Goal: Information Seeking & Learning: Learn about a topic

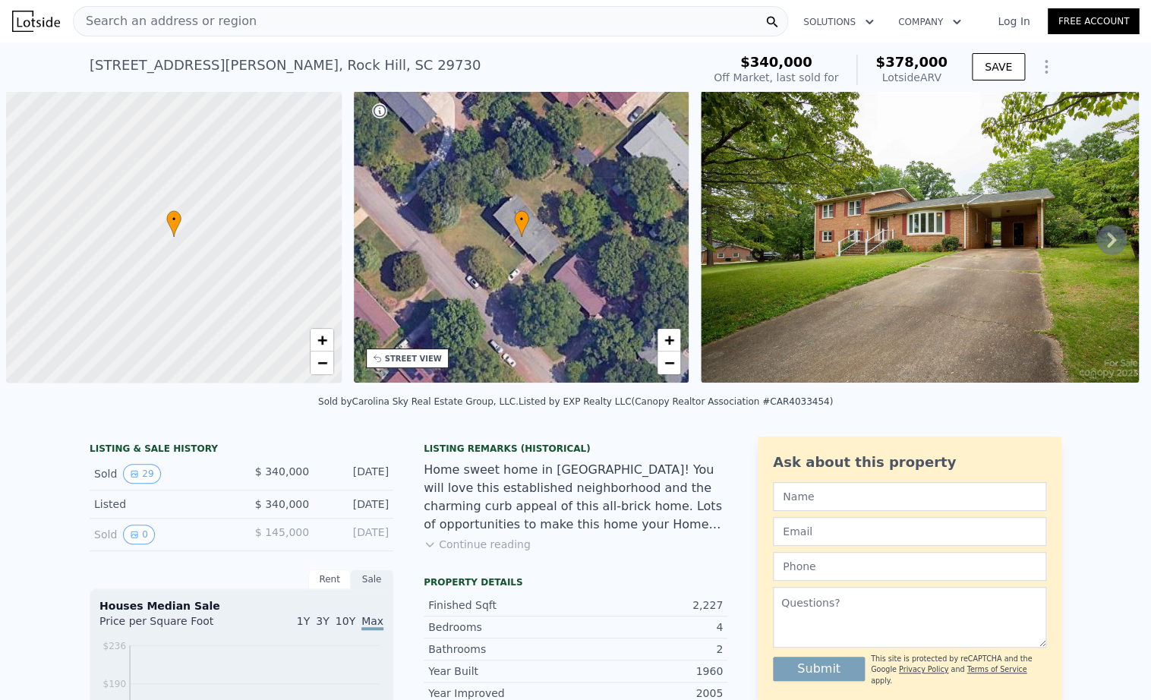
scroll to position [0, 6]
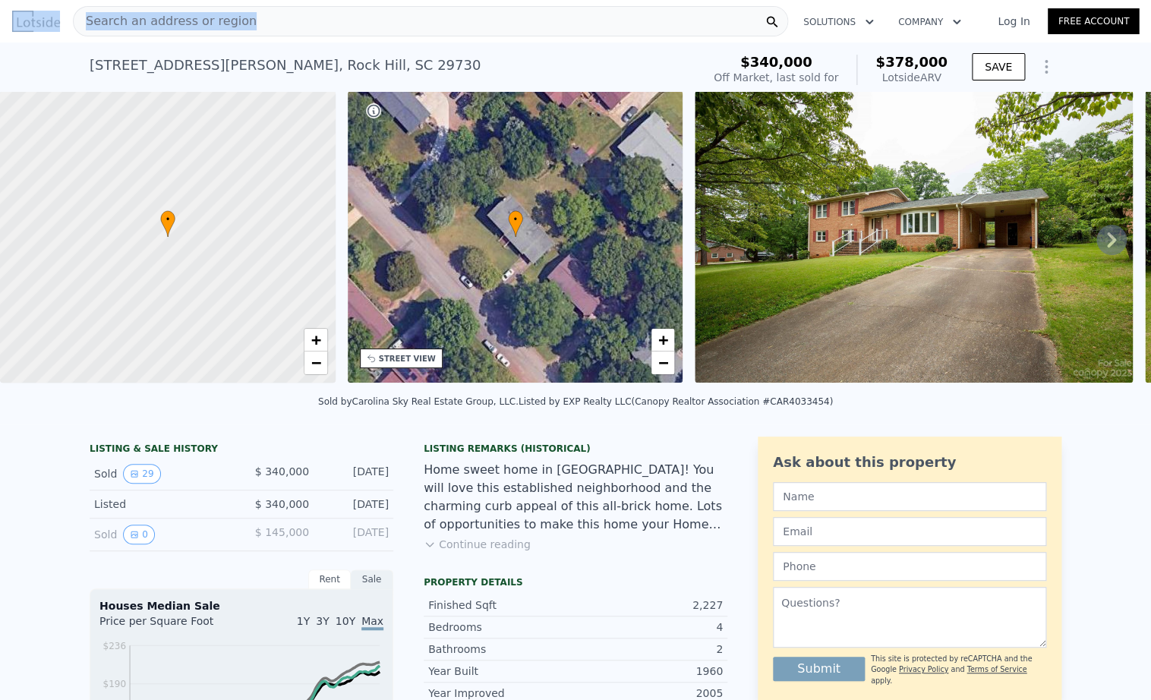
drag, startPoint x: 318, startPoint y: 24, endPoint x: 2, endPoint y: 4, distance: 317.2
click at [5, 4] on div "Search an address or region Solutions Company Open main menu Log In Free Account" at bounding box center [575, 21] width 1151 height 36
click at [246, 22] on div "Search an address or region" at bounding box center [430, 21] width 715 height 30
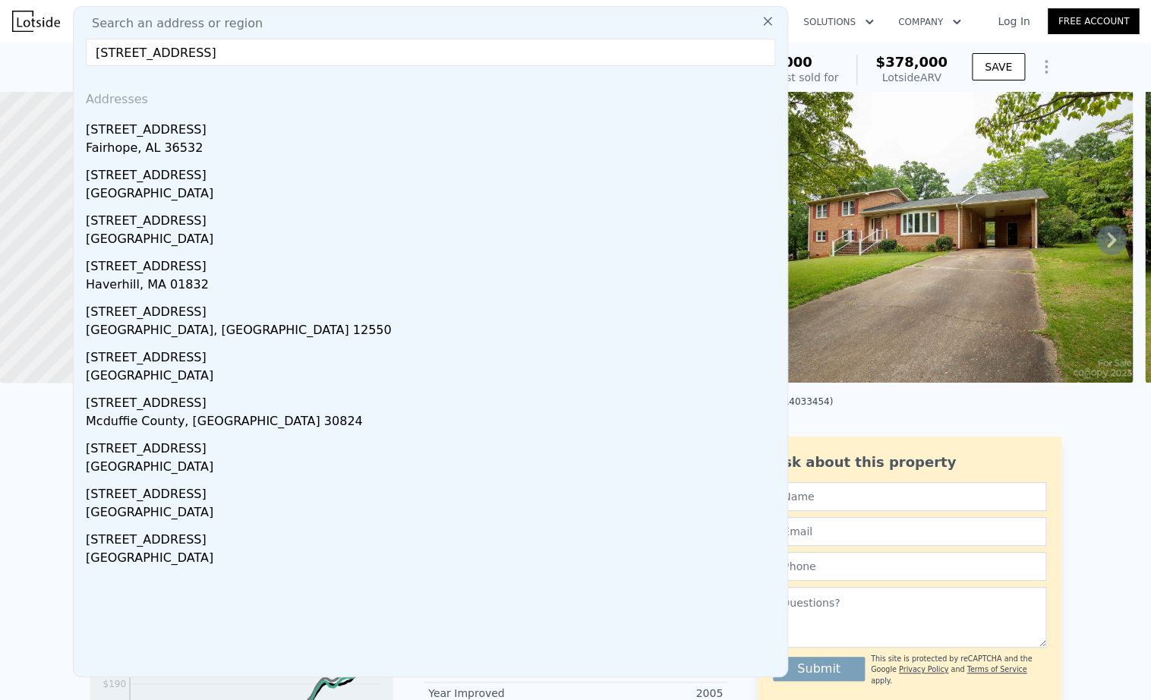
scroll to position [1, 0]
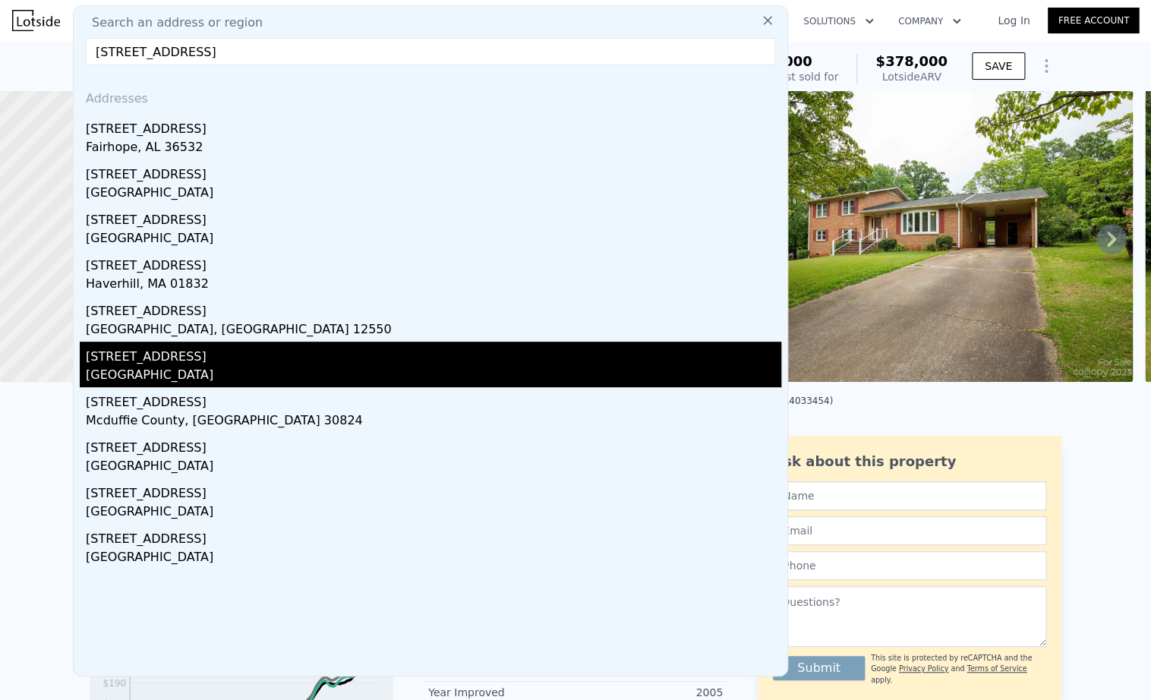
type input "[STREET_ADDRESS]"
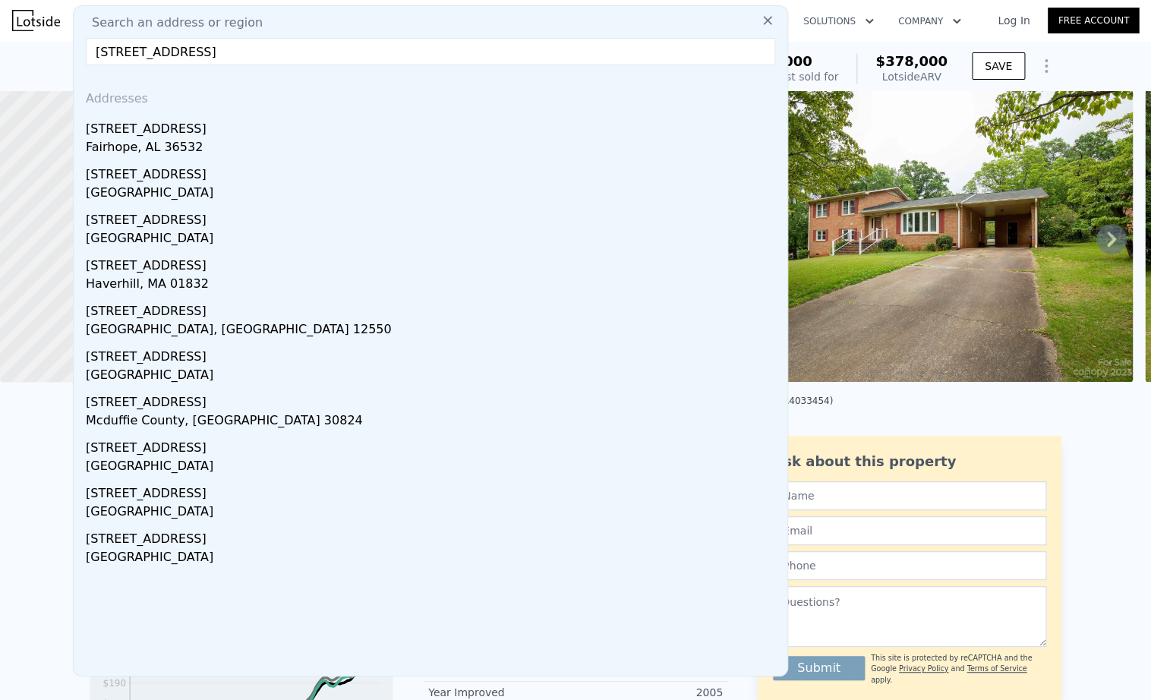
click at [227, 350] on div "[STREET_ADDRESS]" at bounding box center [433, 354] width 695 height 24
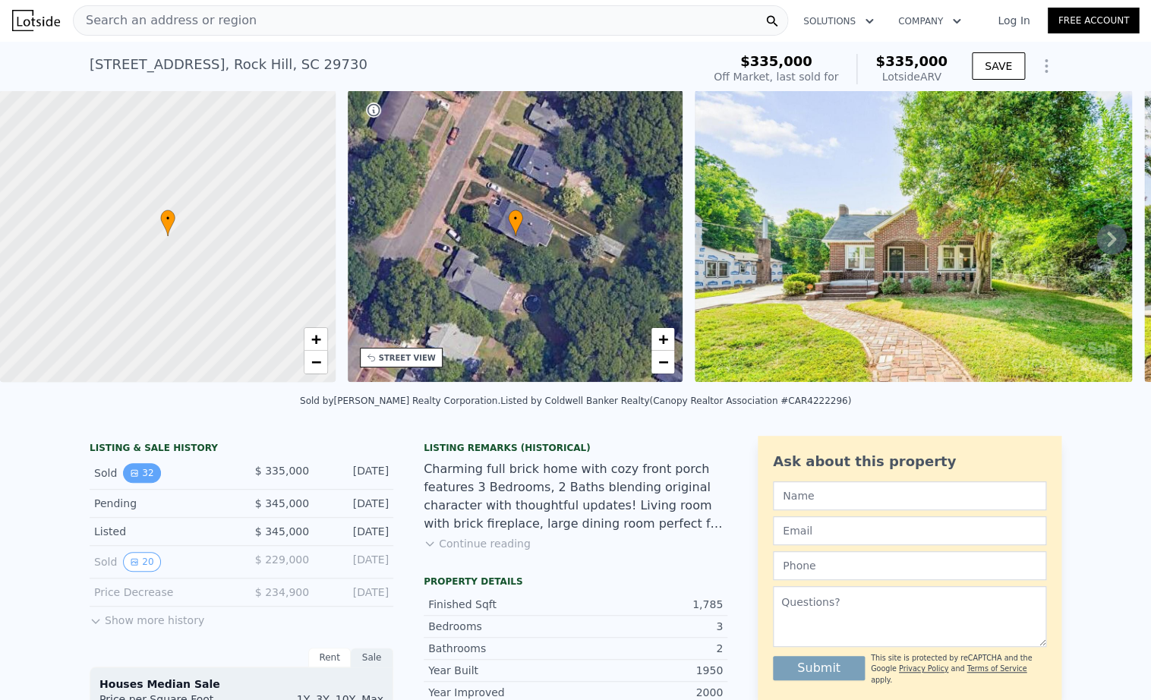
click at [149, 475] on button "32" at bounding box center [141, 473] width 37 height 20
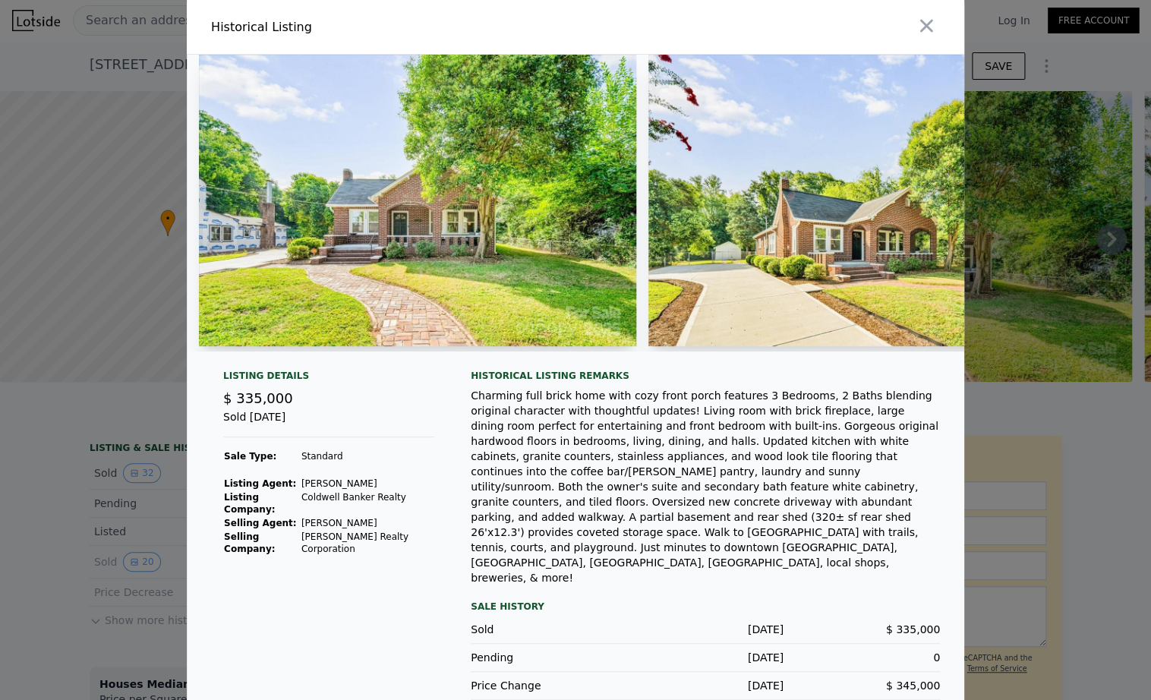
click at [432, 209] on img at bounding box center [417, 200] width 437 height 291
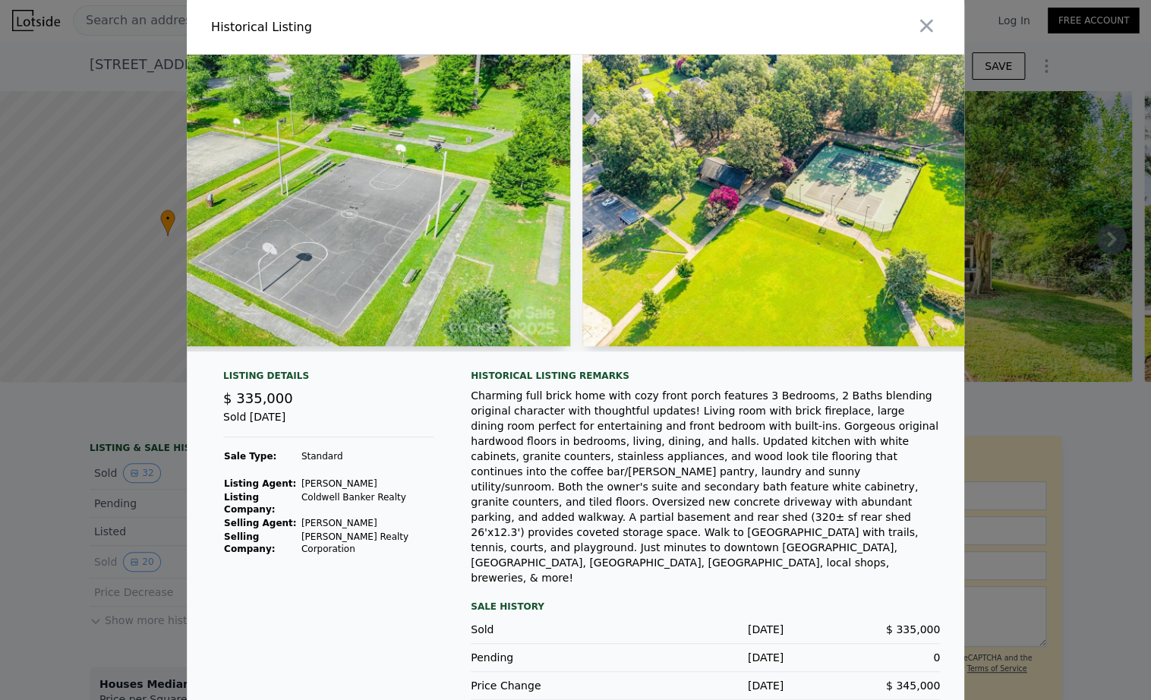
scroll to position [0, 12081]
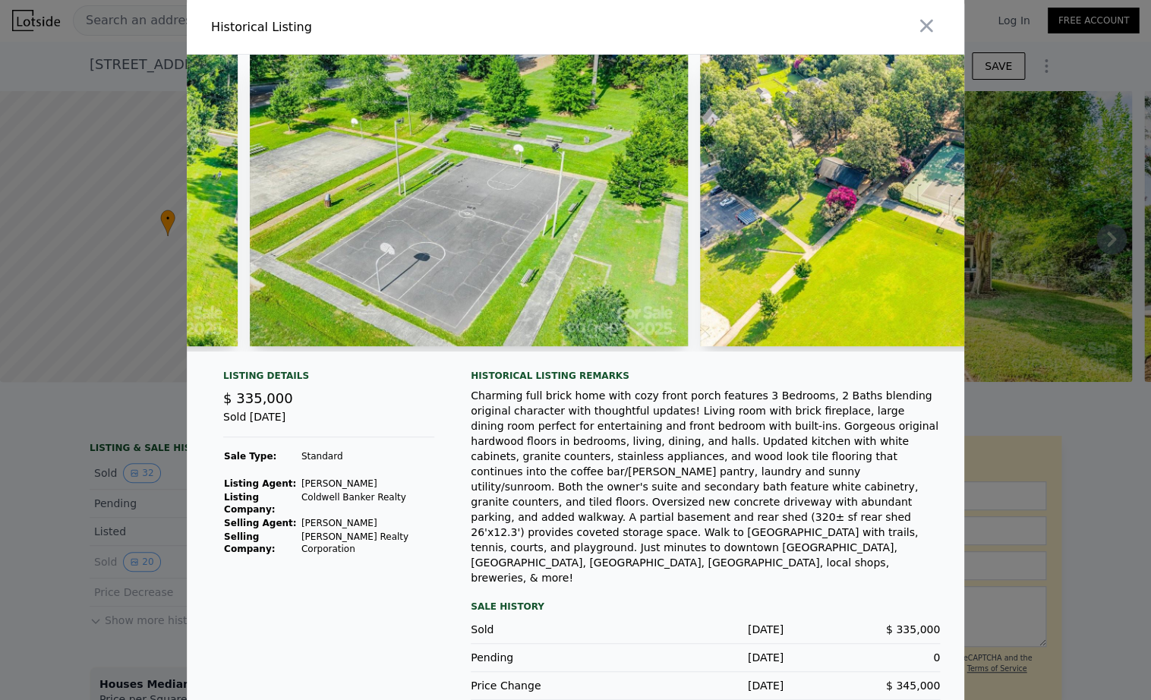
click at [102, 180] on div at bounding box center [575, 350] width 1151 height 700
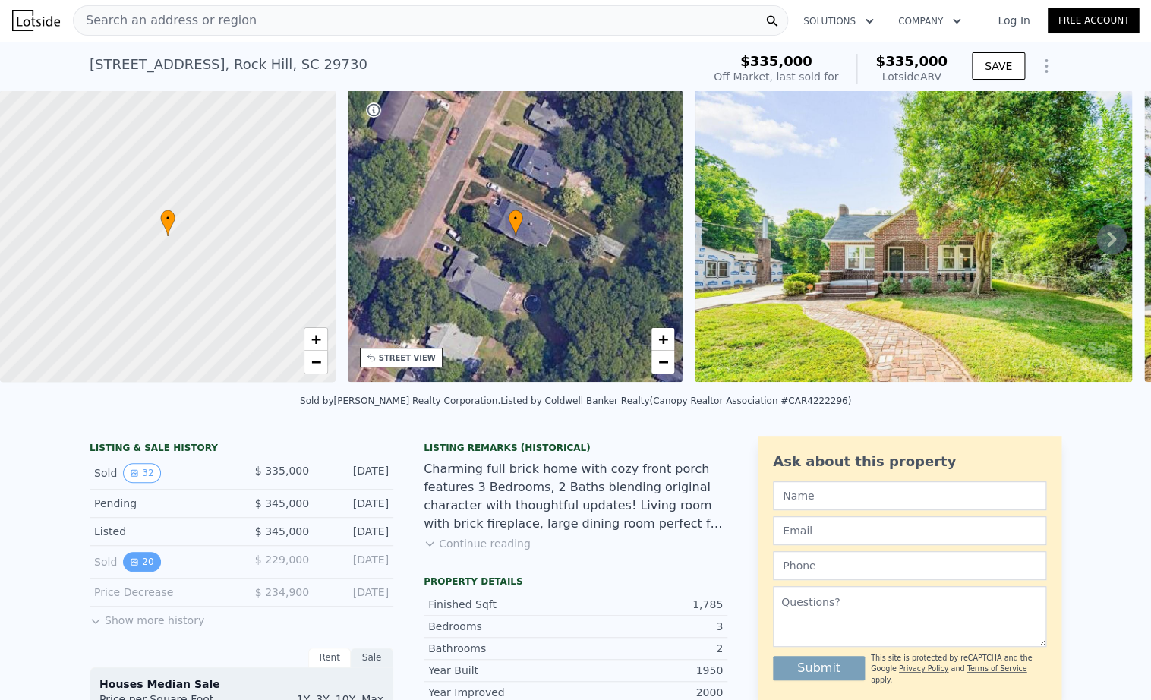
click at [150, 560] on button "20" at bounding box center [141, 562] width 37 height 20
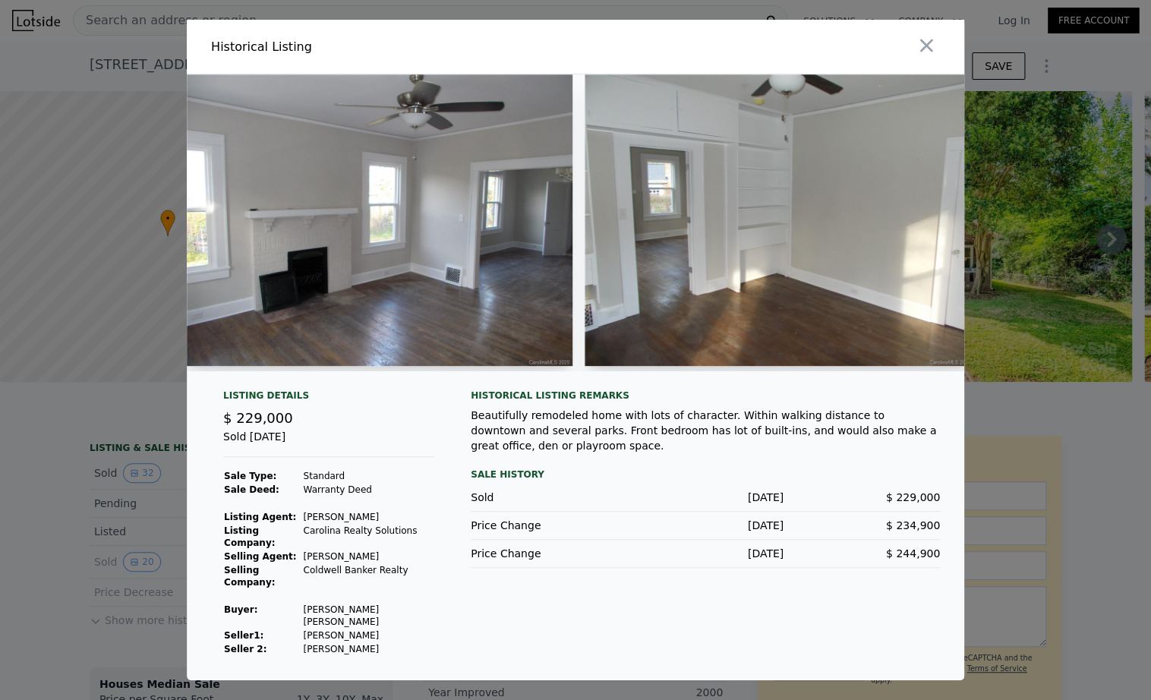
scroll to position [0, 3624]
click at [109, 455] on div at bounding box center [575, 350] width 1151 height 700
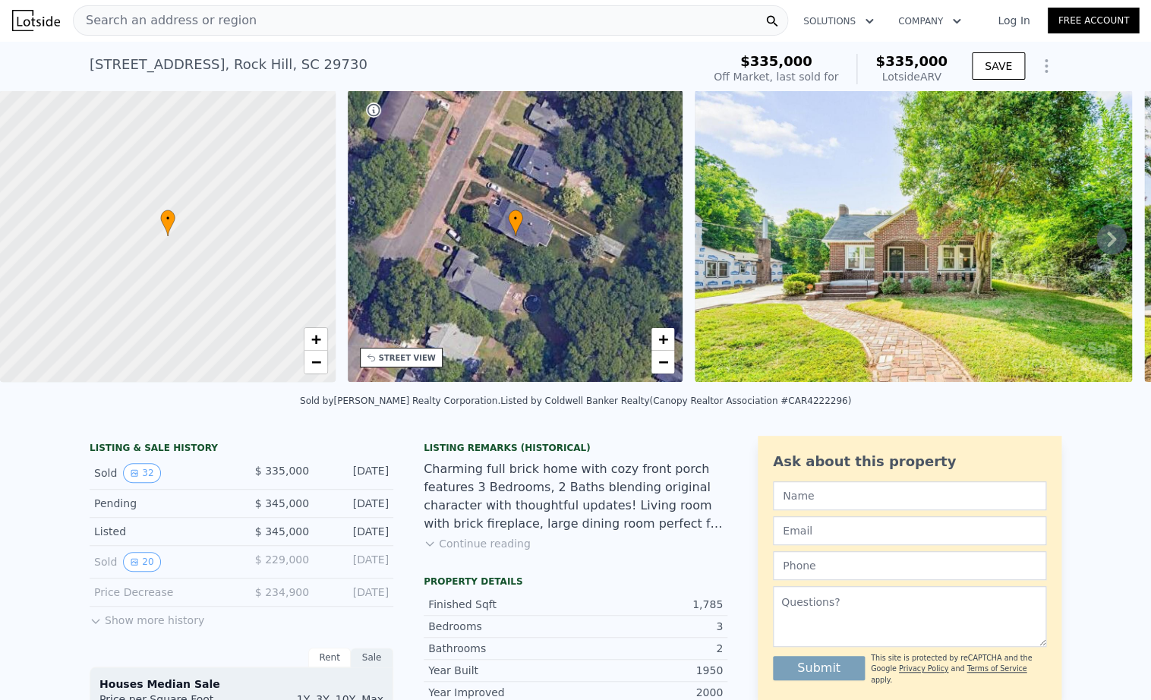
scroll to position [0, 0]
click at [178, 620] on button "Show more history" at bounding box center [147, 616] width 115 height 21
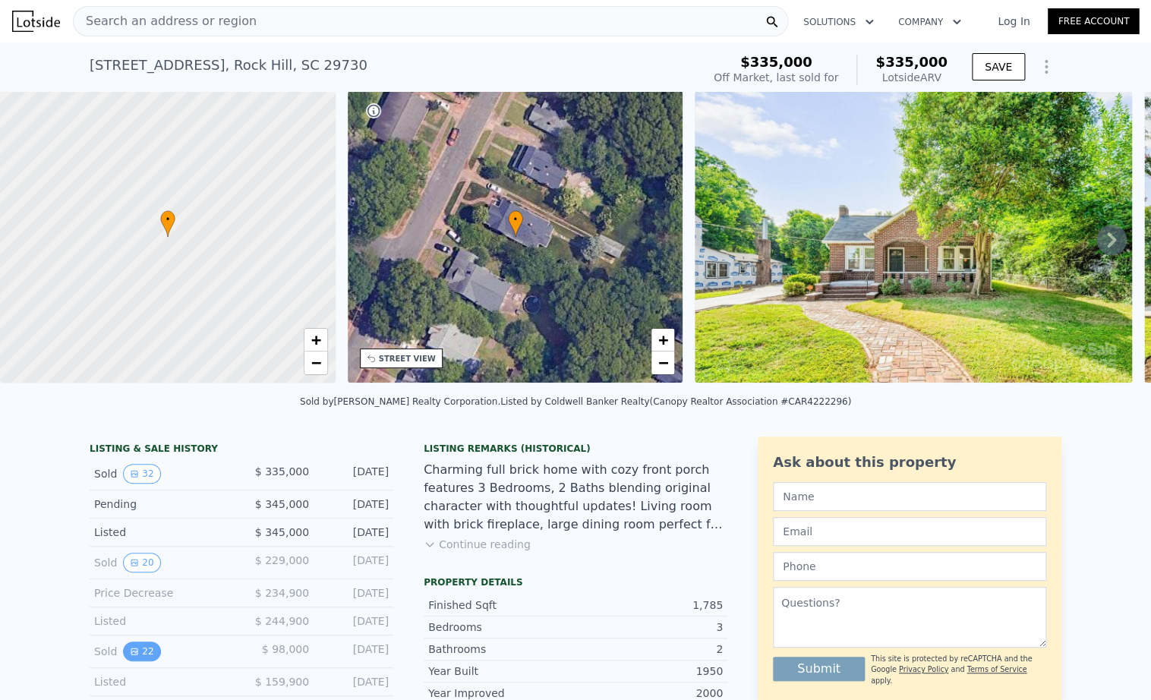
scroll to position [2, 0]
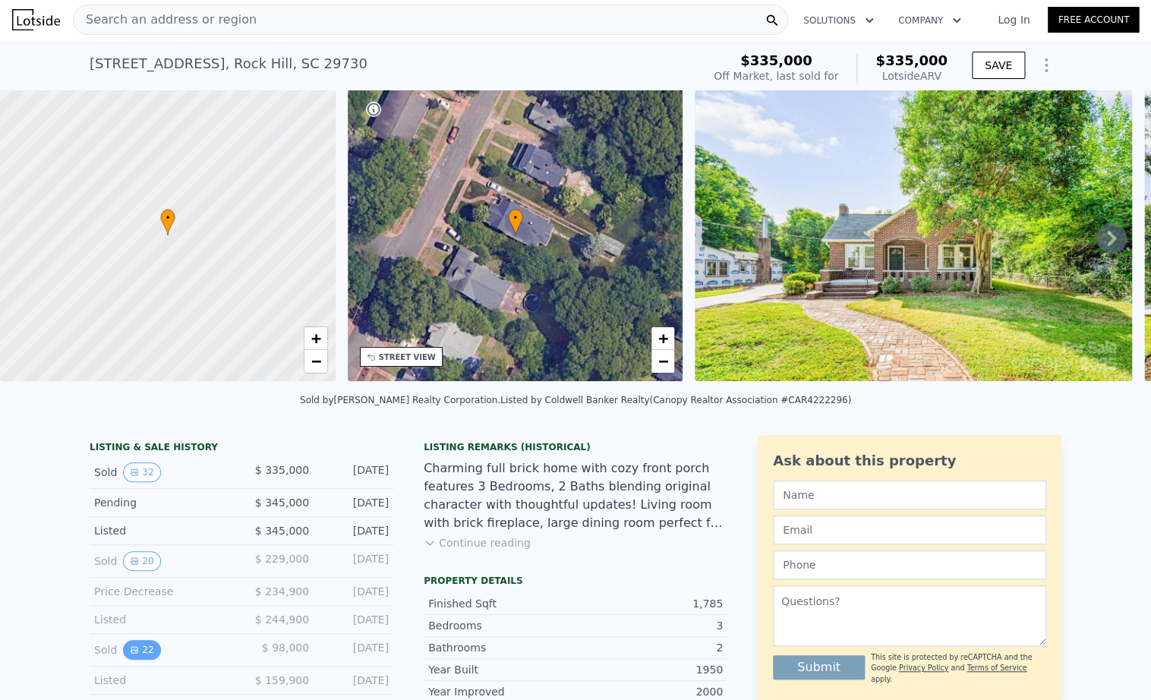
click at [140, 650] on button "22" at bounding box center [141, 650] width 37 height 20
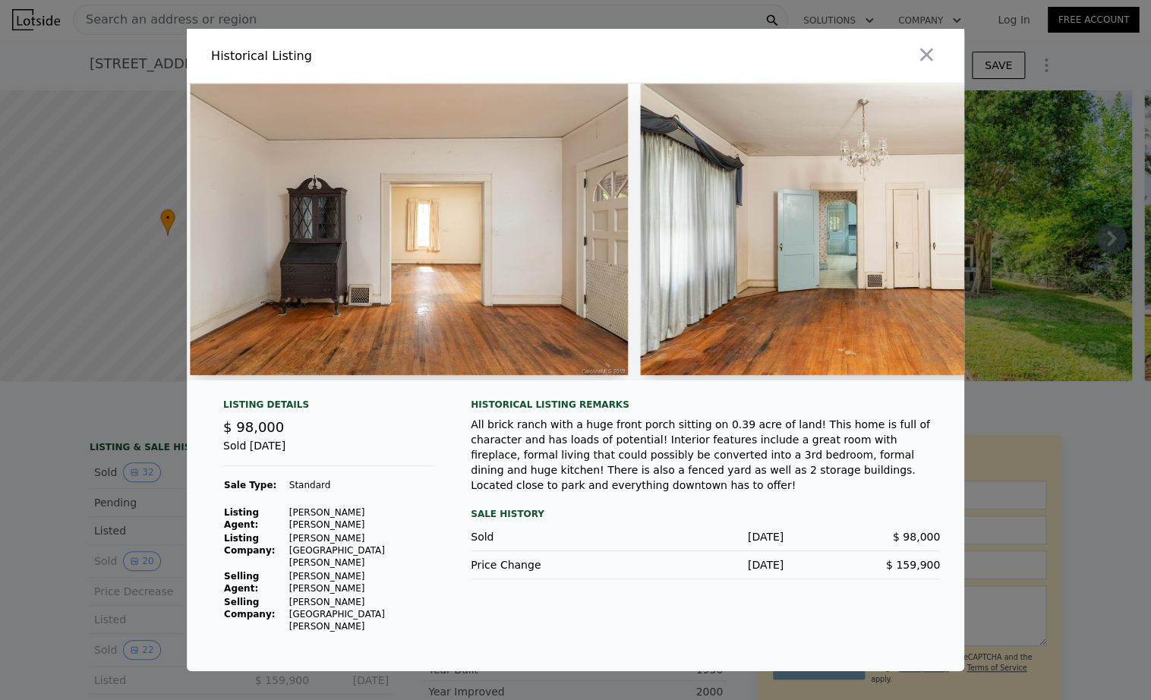
scroll to position [0, 1343]
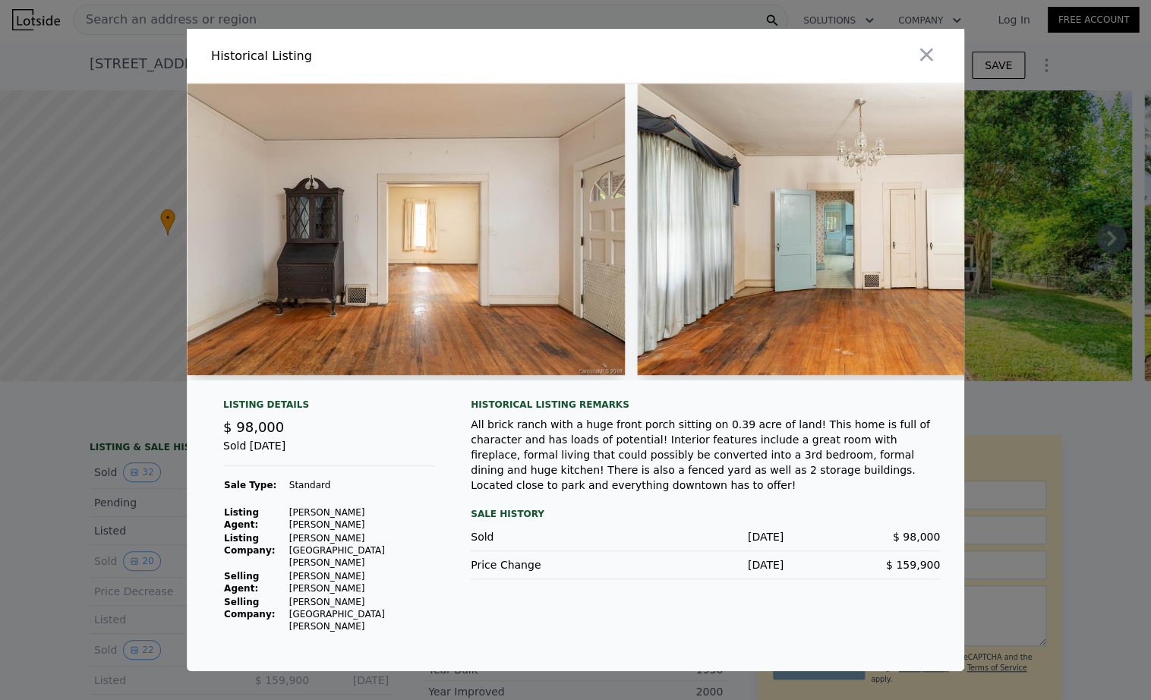
click at [162, 497] on div at bounding box center [575, 350] width 1151 height 700
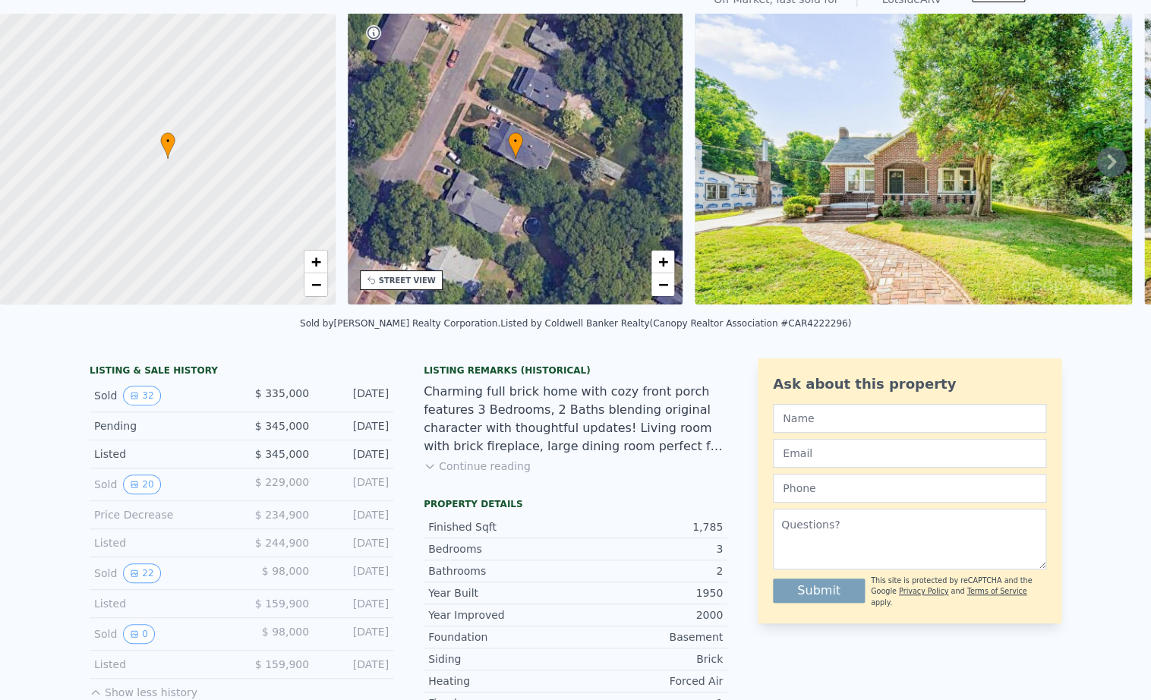
scroll to position [0, 0]
